Goal: Navigation & Orientation: Find specific page/section

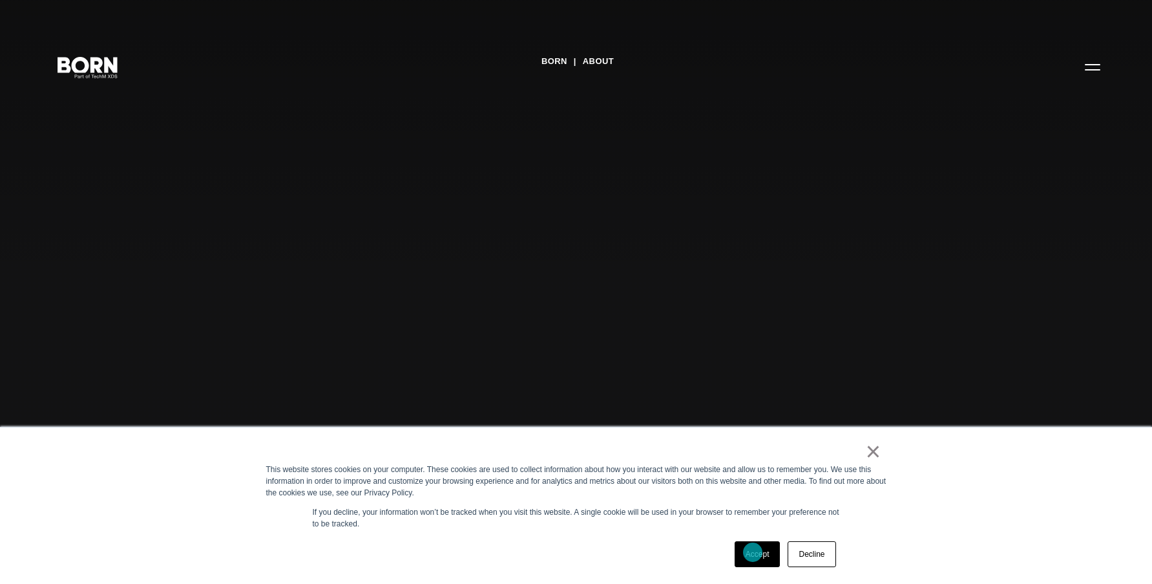
click at [753, 552] on link "Accept" at bounding box center [758, 554] width 46 height 26
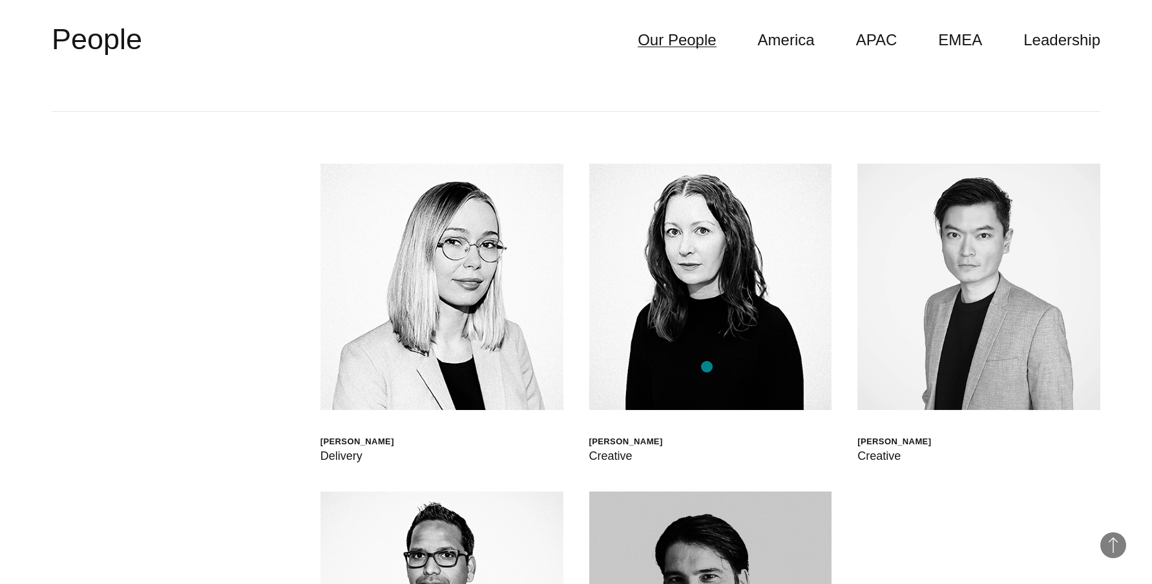
scroll to position [3803, 0]
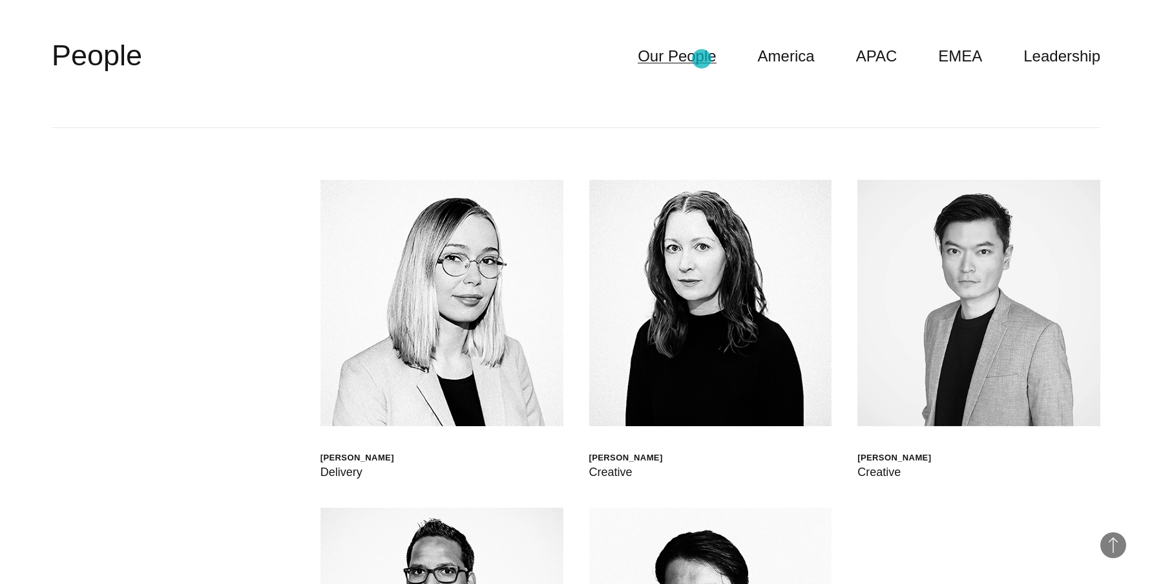
click at [702, 59] on link "Our People" at bounding box center [677, 56] width 78 height 25
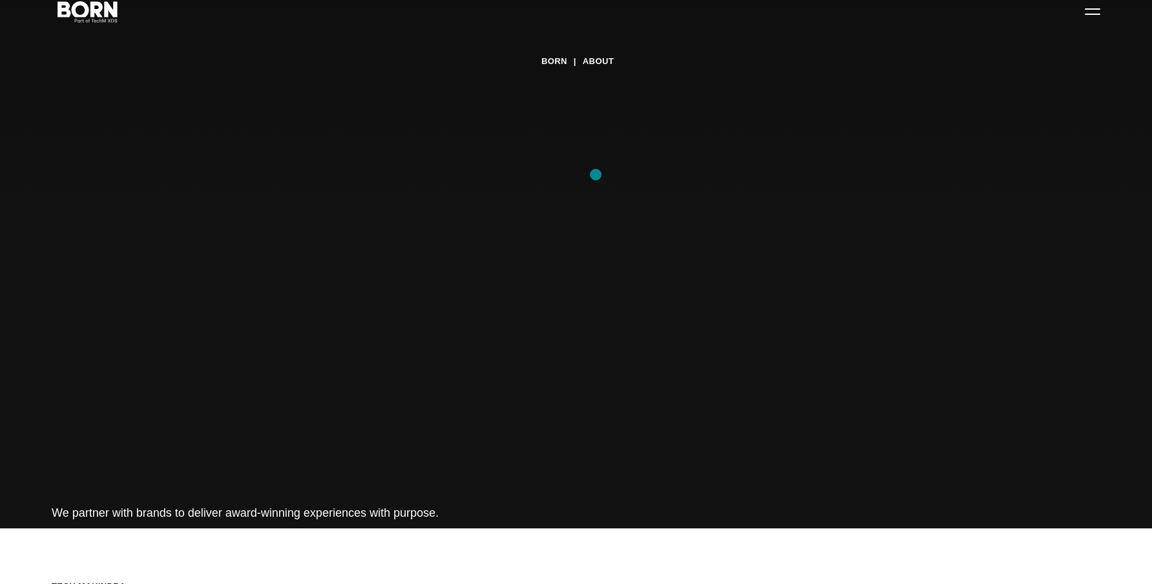
scroll to position [0, 0]
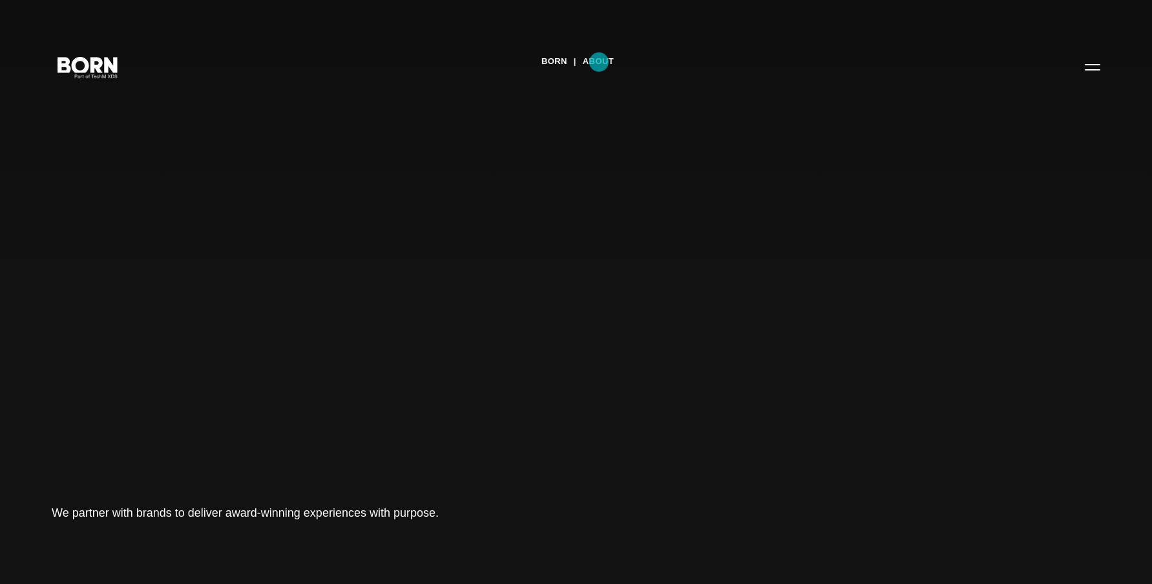
click at [599, 62] on link "About" at bounding box center [598, 61] width 31 height 19
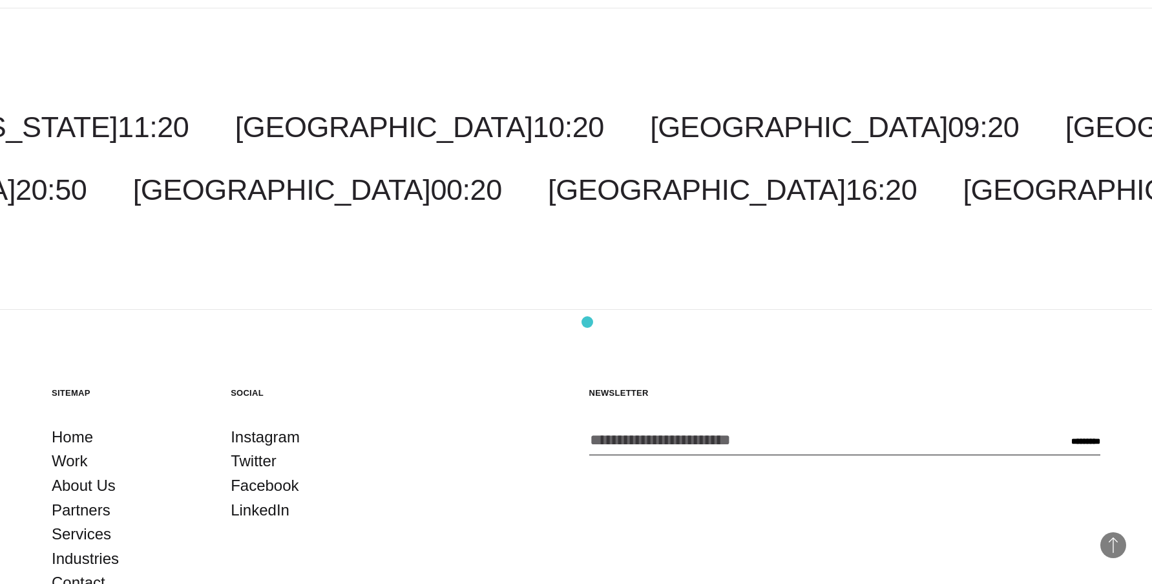
scroll to position [4837, 0]
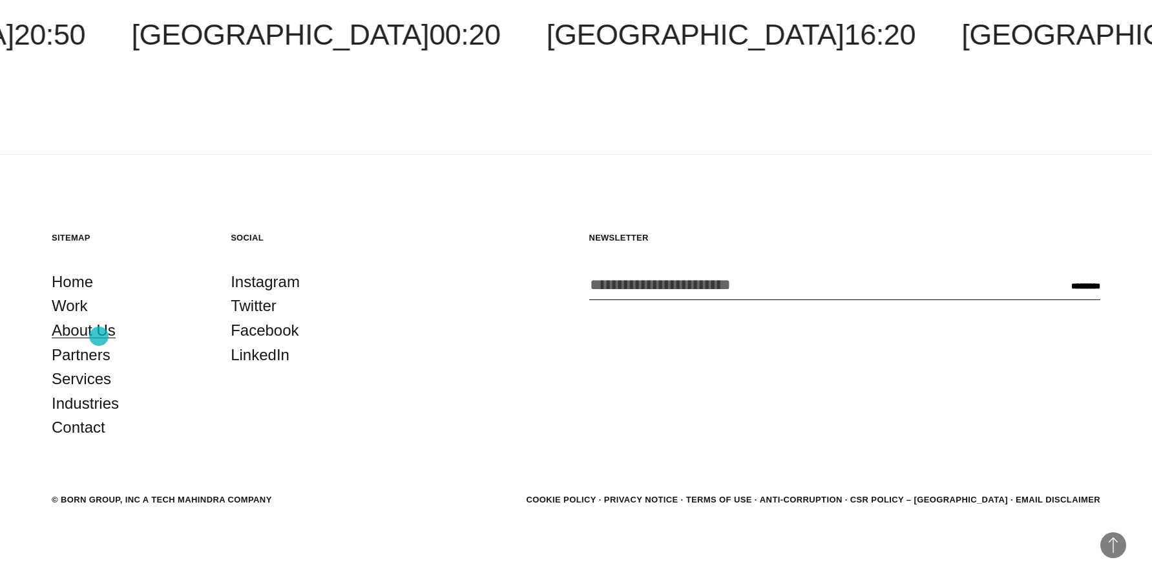
click at [99, 336] on link "About Us" at bounding box center [84, 330] width 64 height 25
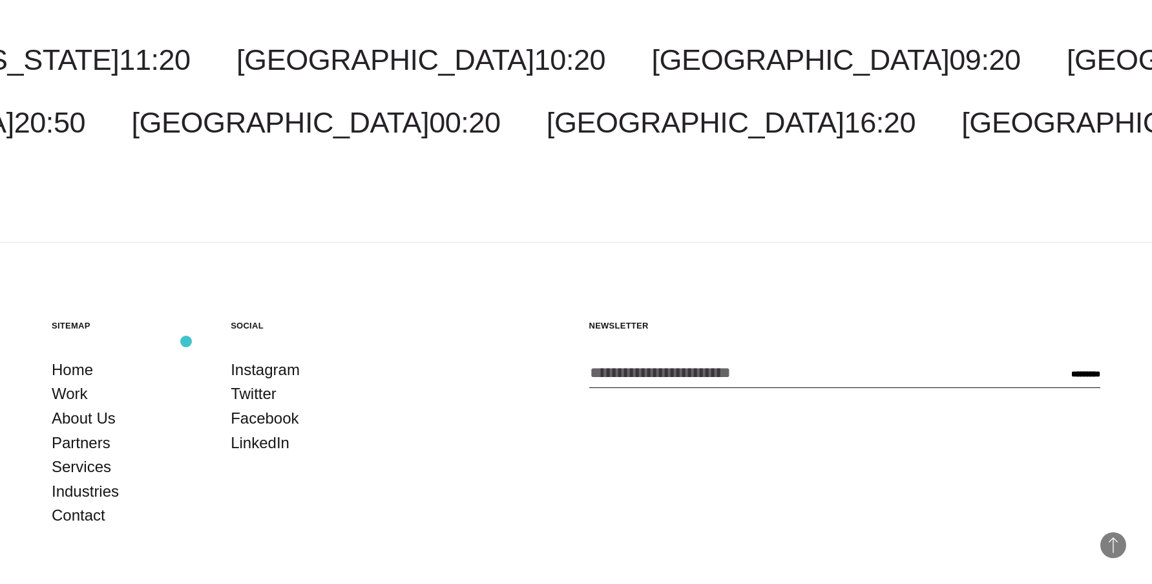
scroll to position [4837, 0]
